Goal: Information Seeking & Learning: Learn about a topic

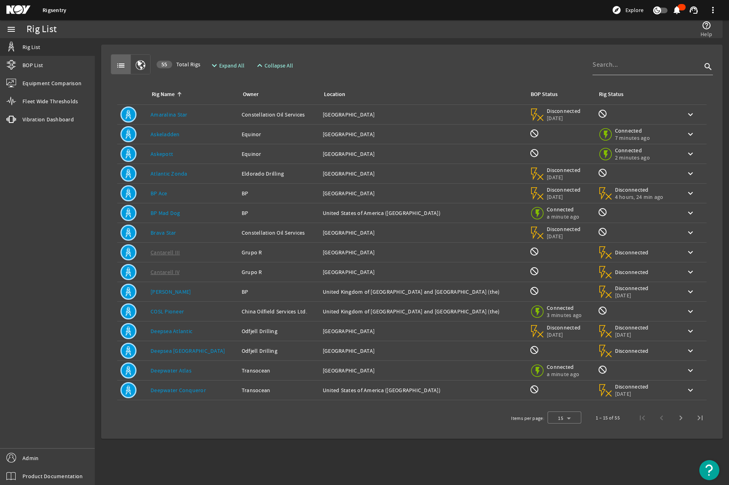
click at [164, 174] on link "Atlantic Zonda" at bounding box center [169, 173] width 37 height 7
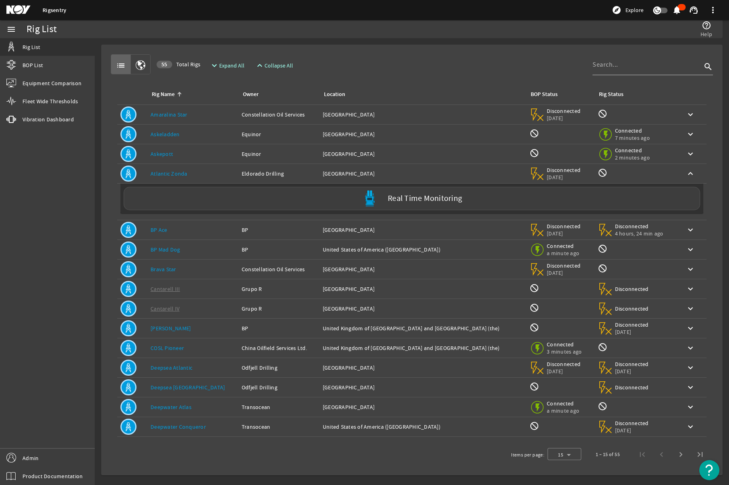
click at [155, 176] on link "Atlantic Zonda" at bounding box center [169, 173] width 37 height 7
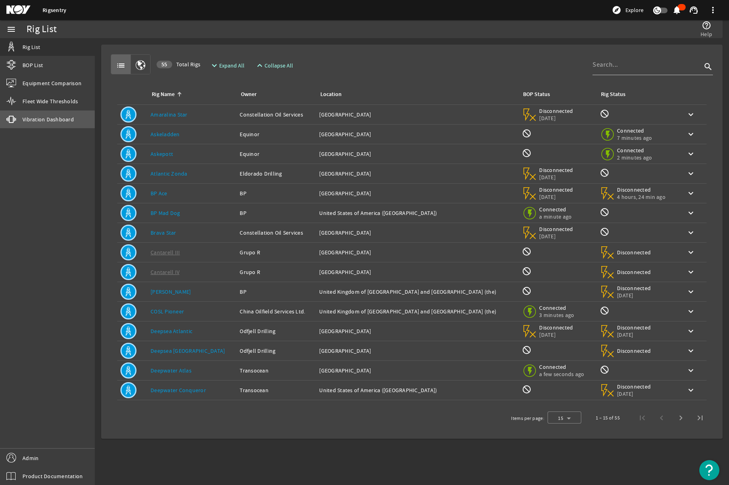
click at [38, 115] on span "Vibration Dashboard" at bounding box center [47, 119] width 51 height 8
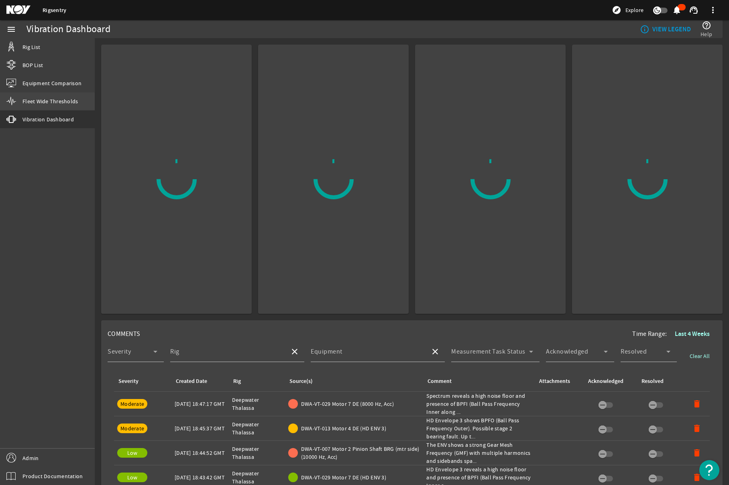
click at [49, 104] on span "Fleet Wide Thresholds" at bounding box center [49, 101] width 55 height 8
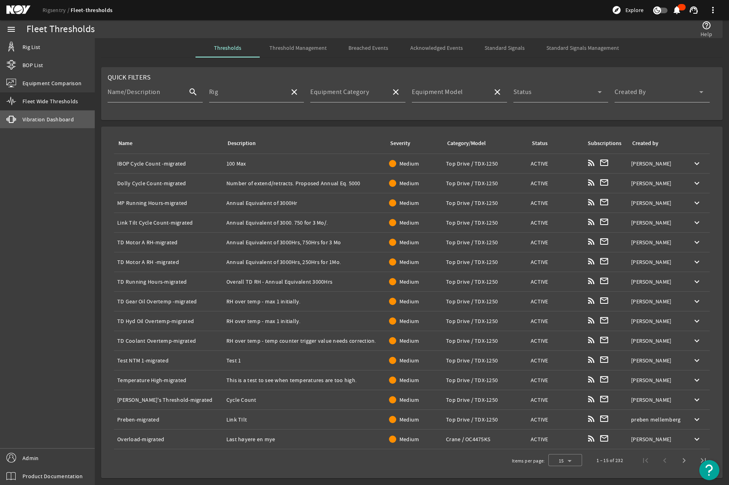
click at [48, 126] on link "vibration Vibration Dashboard" at bounding box center [47, 119] width 95 height 18
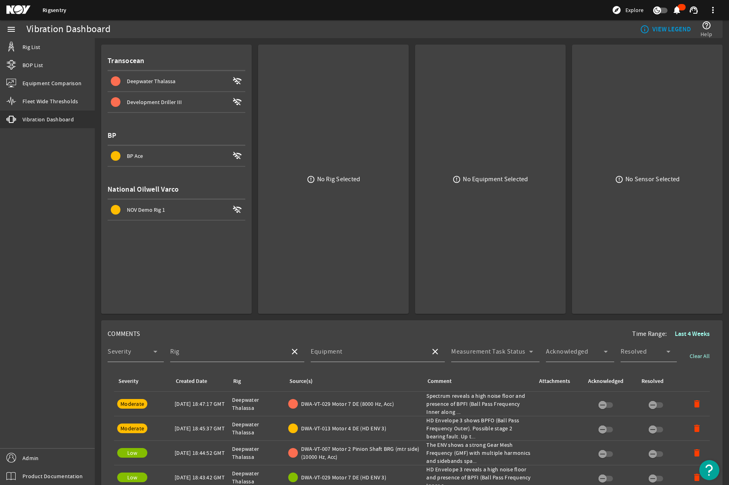
click at [25, 187] on div "menu Rig List BOP List Equipment Comparison Fleet Wide Thresholds vibration Vib…" at bounding box center [47, 252] width 95 height 464
click at [24, 18] on div "Rigsentry explore Explore notifications support_agent more_vert" at bounding box center [364, 10] width 729 height 20
click at [26, 10] on mat-icon at bounding box center [24, 10] width 36 height 10
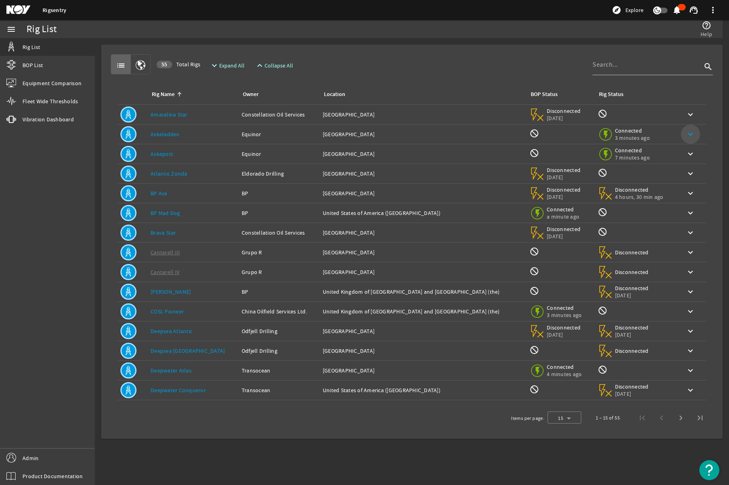
click at [686, 132] on mat-icon "keyboard_arrow_down" at bounding box center [691, 134] width 10 height 10
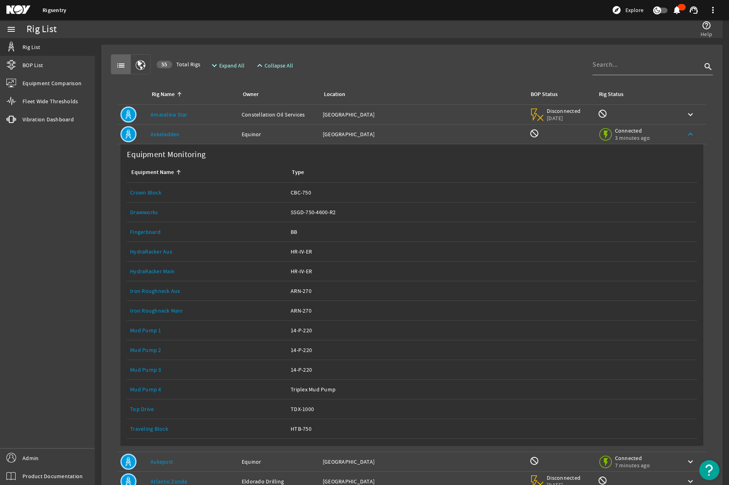
click at [136, 407] on link "Top Drive" at bounding box center [142, 408] width 24 height 7
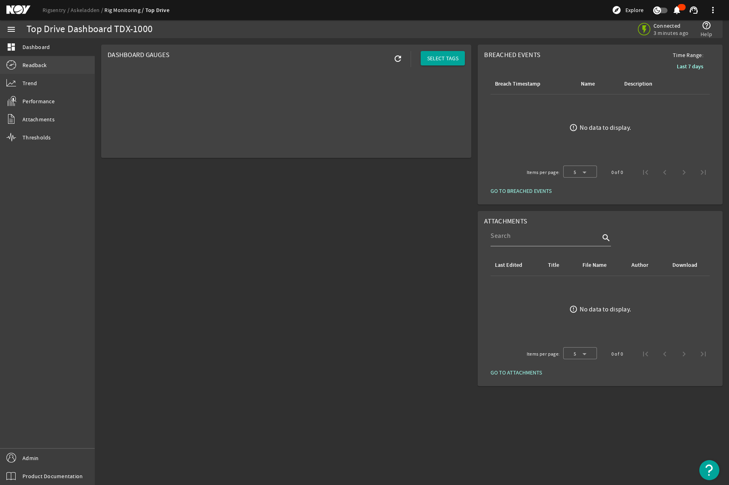
click at [47, 64] on link "Readback" at bounding box center [47, 65] width 95 height 18
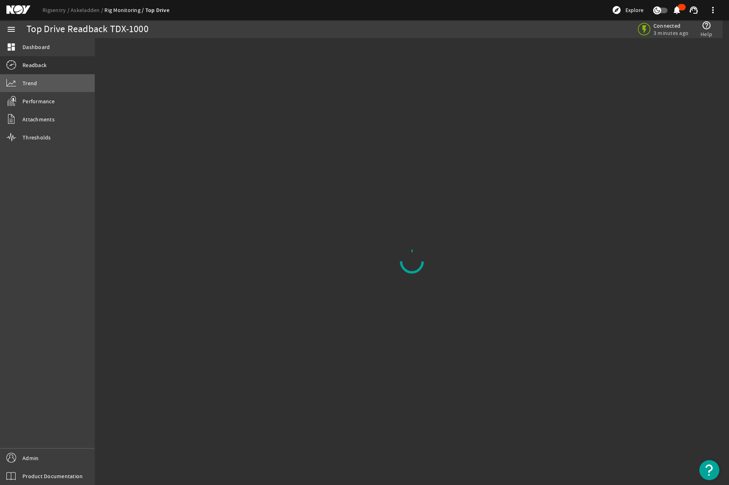
click at [45, 88] on link "Trend" at bounding box center [47, 83] width 95 height 18
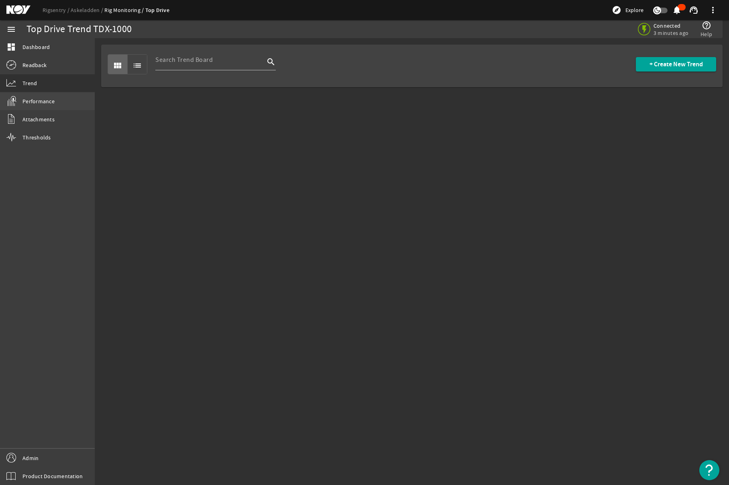
click at [57, 102] on link "Performance" at bounding box center [47, 101] width 95 height 18
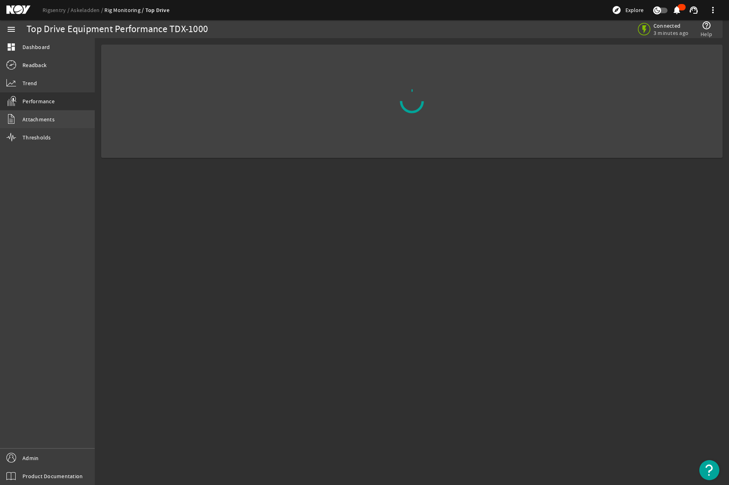
click at [53, 116] on link "Attachments" at bounding box center [47, 119] width 95 height 18
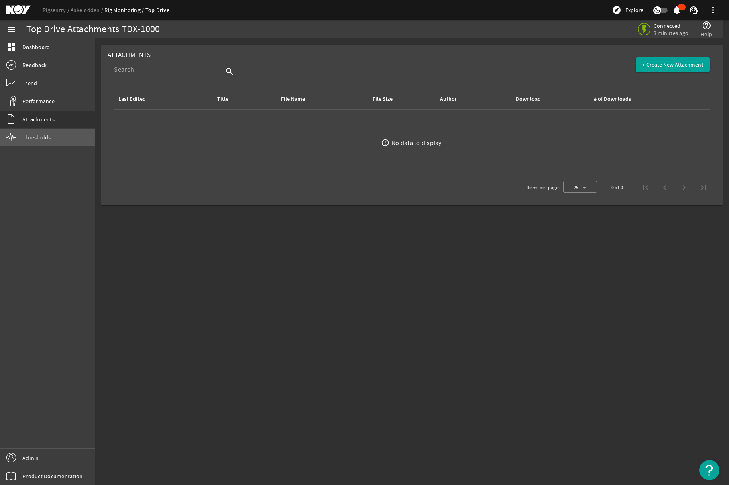
click at [49, 136] on span "Thresholds" at bounding box center [36, 137] width 29 height 8
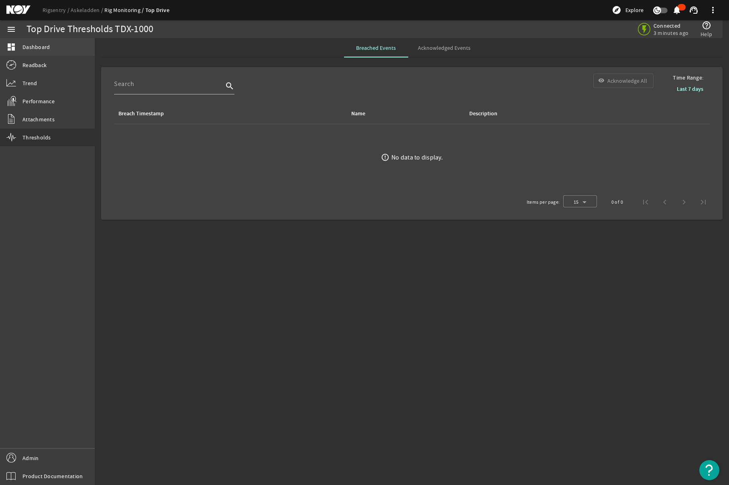
click at [43, 51] on link "dashboard Dashboard" at bounding box center [47, 47] width 95 height 18
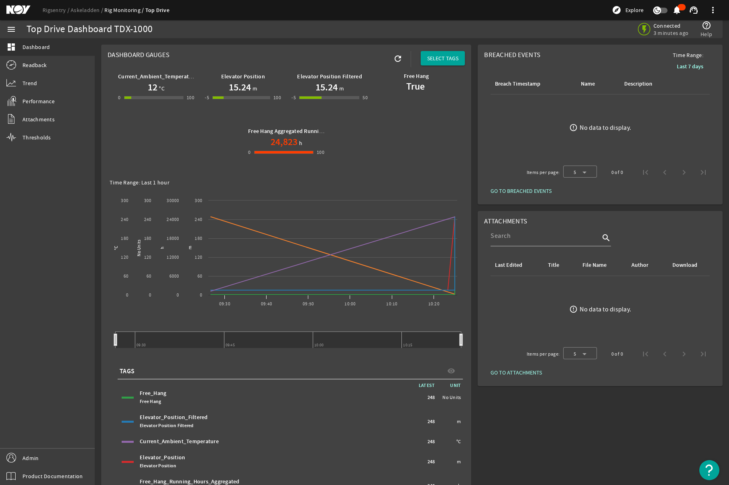
click at [526, 413] on div "Breached Events Time Range: Last 7 days Breach Timestamp Name Description error…" at bounding box center [600, 282] width 251 height 482
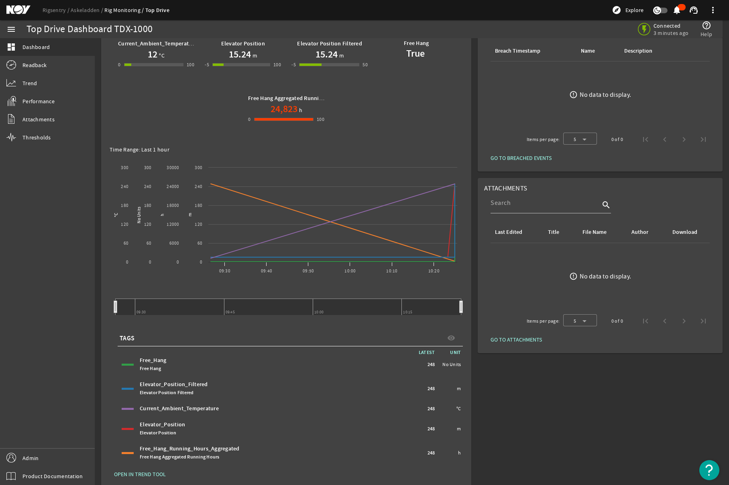
scroll to position [38, 0]
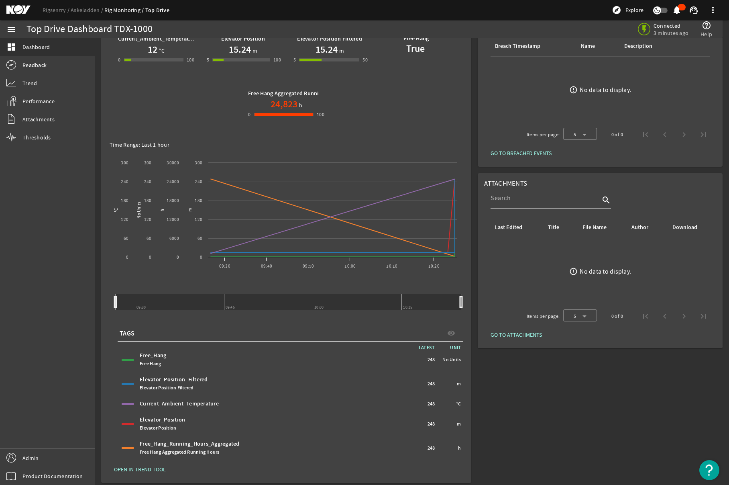
click at [114, 10] on link "Rig Monitoring" at bounding box center [124, 9] width 41 height 7
click at [118, 9] on link "Rig Monitoring" at bounding box center [124, 9] width 41 height 7
click at [77, 8] on link "Askeladden" at bounding box center [88, 9] width 34 height 7
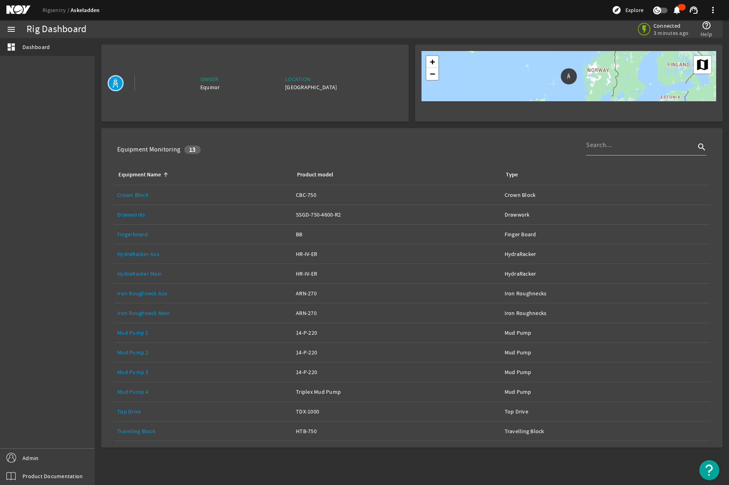
click at [134, 409] on link "Top Drive" at bounding box center [129, 410] width 24 height 7
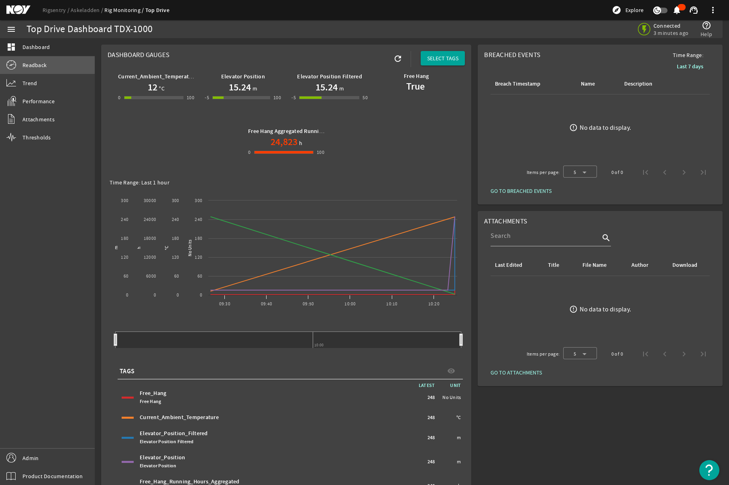
click at [21, 56] on link "Readback" at bounding box center [47, 65] width 95 height 18
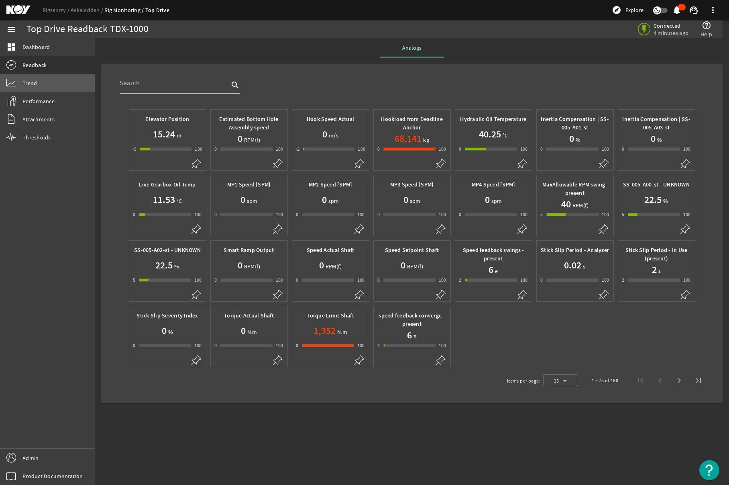
click at [42, 86] on link "Trend" at bounding box center [47, 83] width 95 height 18
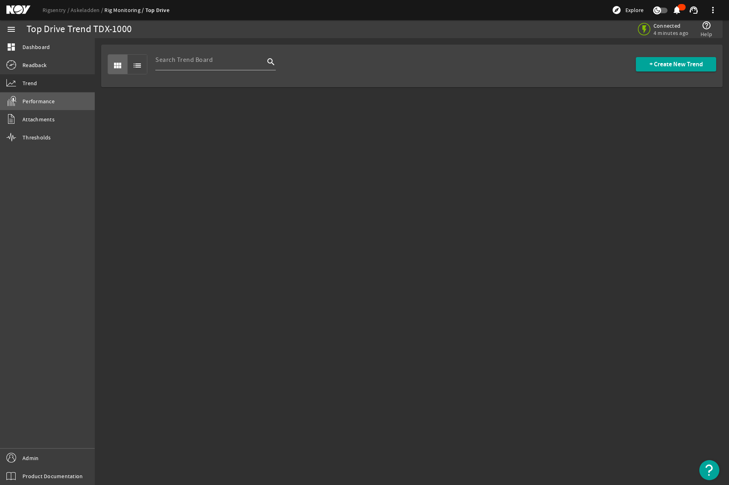
click at [48, 102] on span "Performance" at bounding box center [38, 101] width 32 height 8
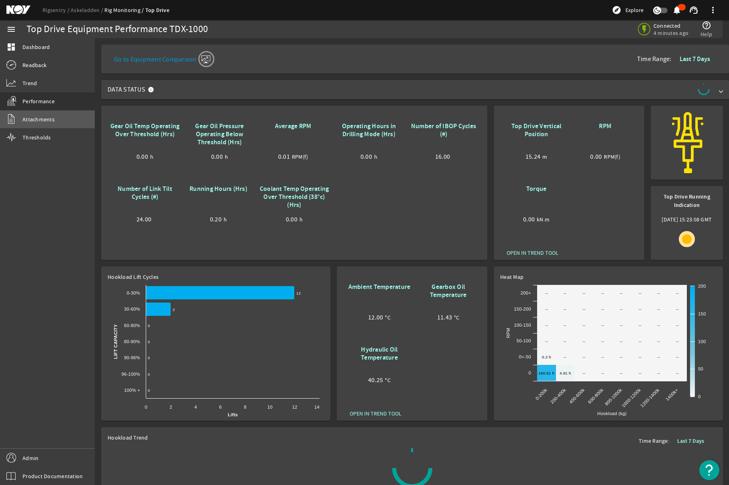
click at [59, 119] on link "Attachments" at bounding box center [47, 119] width 95 height 18
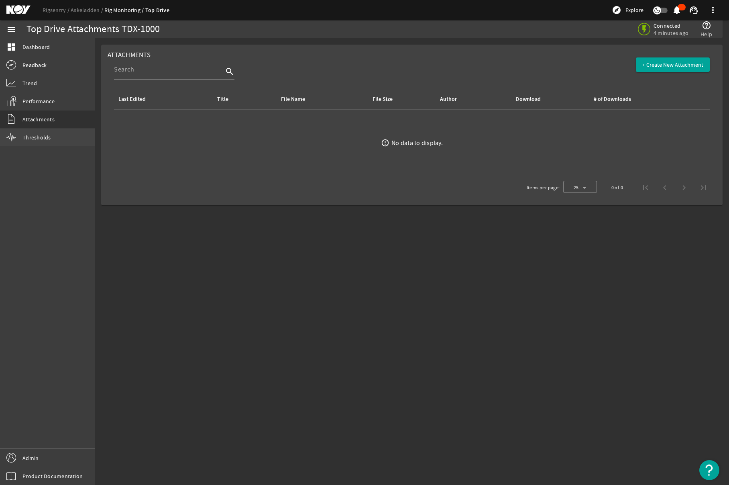
click at [54, 139] on link "Thresholds" at bounding box center [47, 137] width 95 height 18
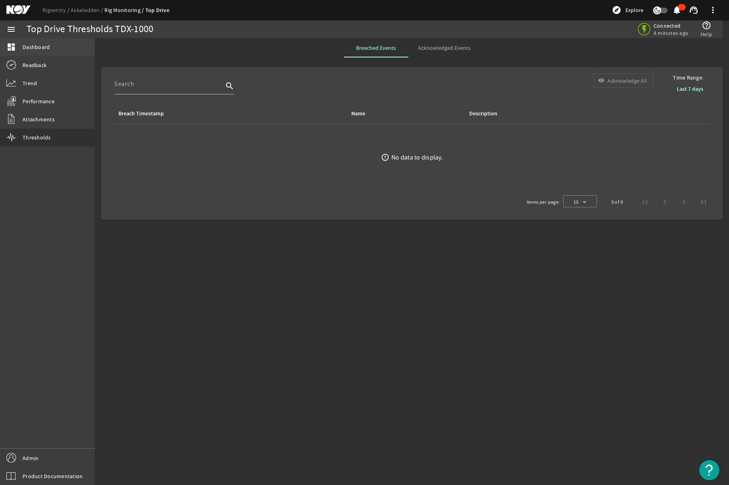
click at [52, 45] on link "dashboard Dashboard" at bounding box center [47, 47] width 95 height 18
